Goal: Task Accomplishment & Management: Complete application form

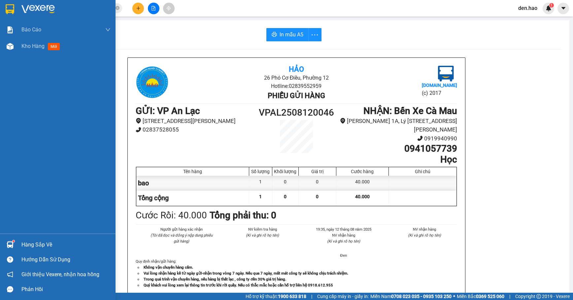
click at [20, 48] on div "Kho hàng mới" at bounding box center [57, 46] width 115 height 16
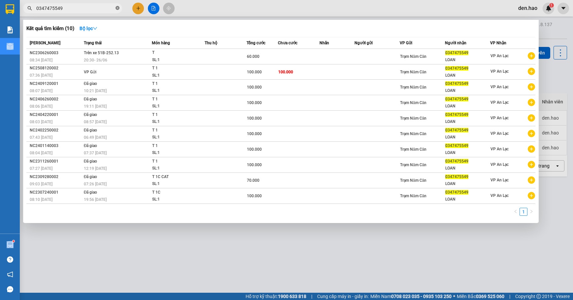
click at [119, 9] on icon "close-circle" at bounding box center [117, 8] width 4 height 4
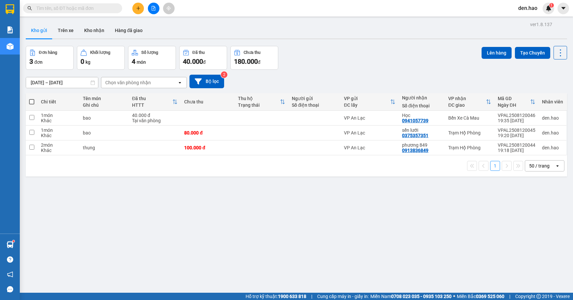
click at [110, 8] on input "text" at bounding box center [75, 8] width 78 height 7
click at [128, 11] on div at bounding box center [64, 8] width 129 height 10
click at [135, 10] on button at bounding box center [138, 9] width 12 height 12
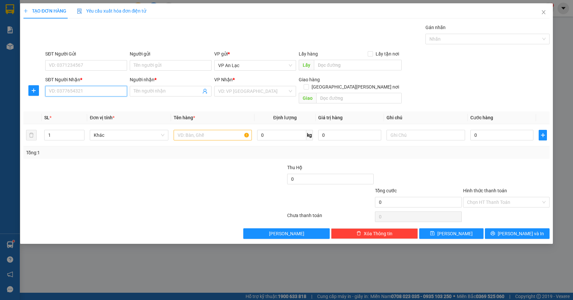
click at [78, 91] on input "SĐT Người Nhận *" at bounding box center [86, 91] width 82 height 11
type input "0939923545"
click at [95, 105] on div "0939923545 - [PERSON_NAME]" at bounding box center [86, 104] width 74 height 7
type input "[PERSON_NAME]"
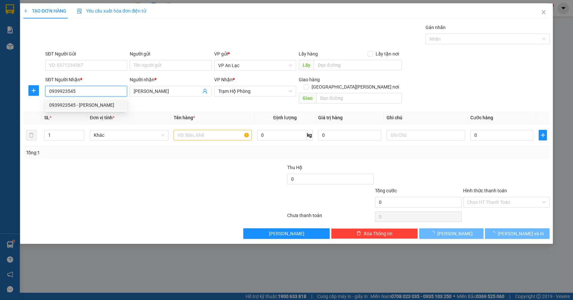
type input "150.000"
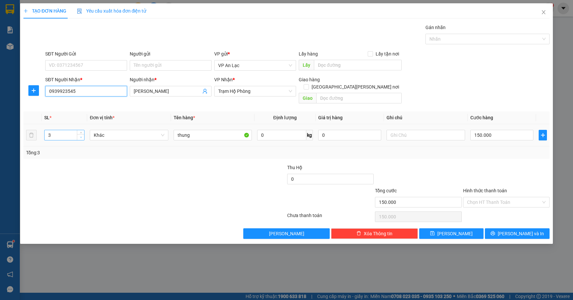
type input "0939923545"
click at [82, 136] on icon "down" at bounding box center [81, 137] width 2 height 2
type input "1"
click at [82, 136] on icon "down" at bounding box center [81, 137] width 2 height 2
click at [217, 132] on input "thung" at bounding box center [213, 135] width 79 height 11
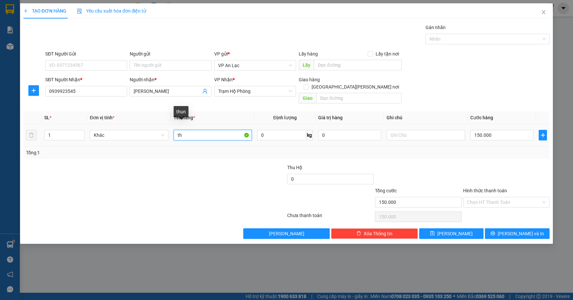
type input "t"
type input "thùng giấy"
click at [490, 130] on input "150.000" at bounding box center [501, 135] width 63 height 11
type input "0"
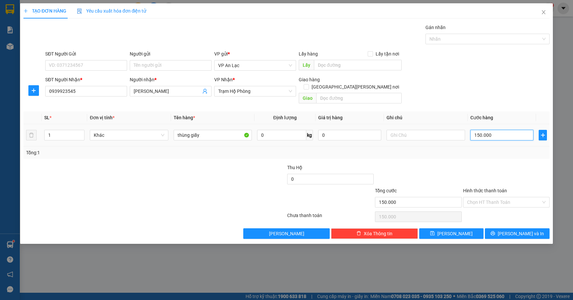
type input "0"
type input "4"
type input "04"
type input "40"
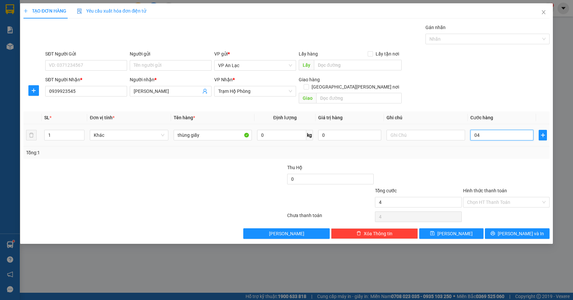
type input "40"
type input "040"
type input "40.000"
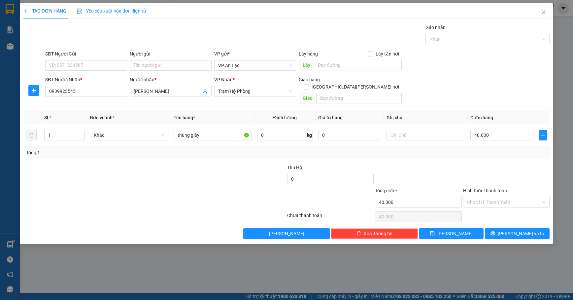
click at [483, 164] on div at bounding box center [506, 175] width 88 height 23
click at [519, 230] on span "[PERSON_NAME] và In" at bounding box center [521, 233] width 46 height 7
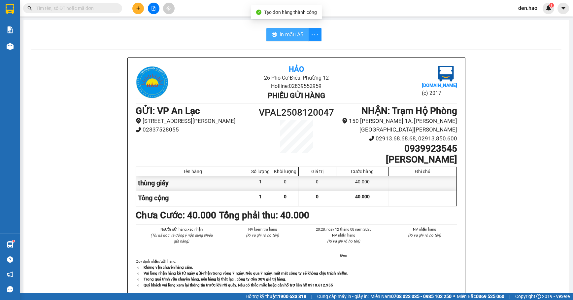
click at [296, 34] on span "In mẫu A5" at bounding box center [291, 34] width 24 height 8
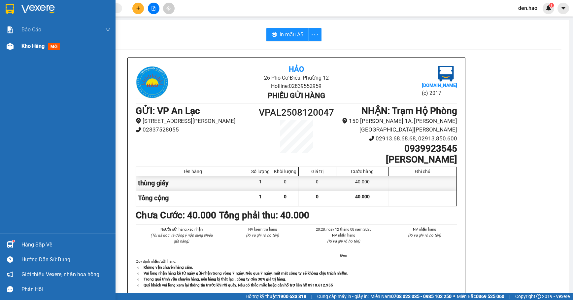
click at [30, 51] on div "Kho hàng mới" at bounding box center [65, 46] width 89 height 16
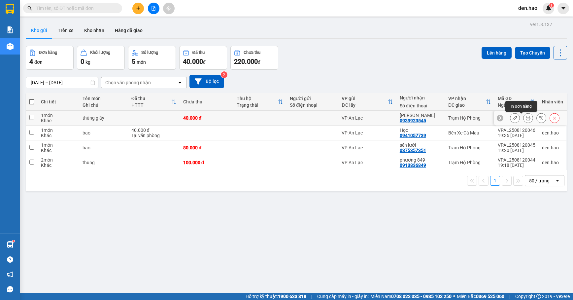
click at [523, 118] on button at bounding box center [527, 118] width 9 height 12
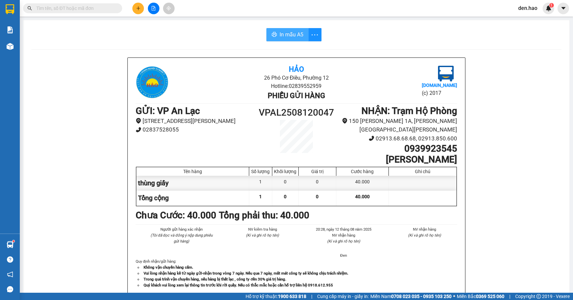
click at [279, 39] on span "In mẫu A5" at bounding box center [291, 34] width 24 height 8
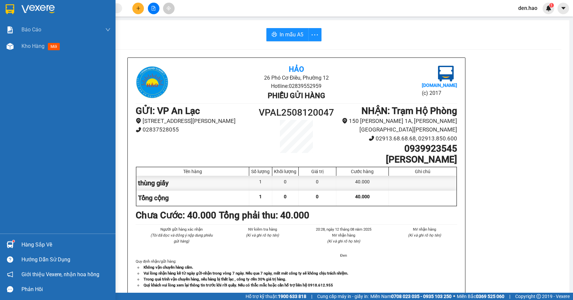
click at [52, 55] on div "Báo cáo BC tiền công nợ Báo cáo dòng tiền (trưởng trạm) Doanh số tạo đơn theo V…" at bounding box center [57, 127] width 115 height 212
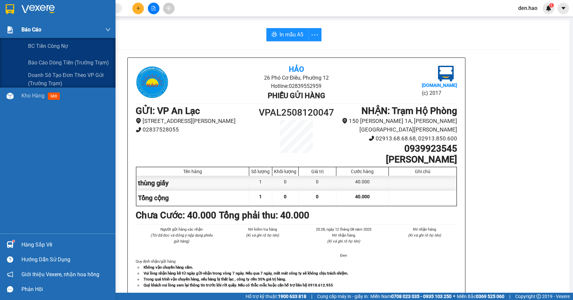
click at [56, 34] on div "Báo cáo" at bounding box center [65, 29] width 89 height 16
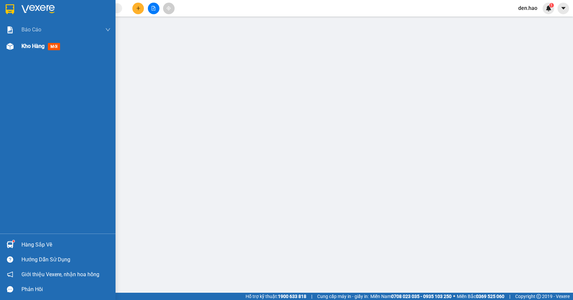
click at [42, 49] on span "Kho hàng" at bounding box center [32, 46] width 23 height 6
